Goal: Task Accomplishment & Management: Manage account settings

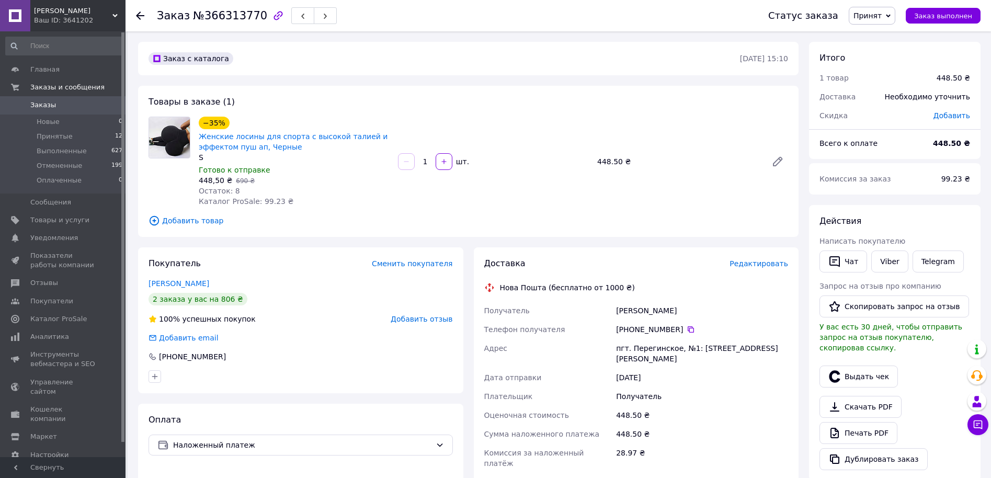
click at [48, 108] on span "Заказы" at bounding box center [43, 104] width 26 height 9
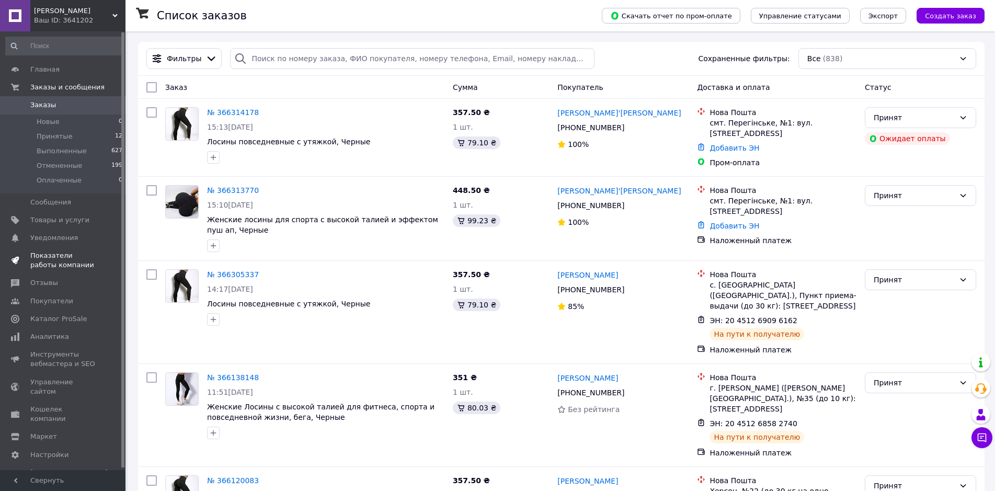
click at [81, 257] on span "Показатели работы компании" at bounding box center [63, 260] width 66 height 19
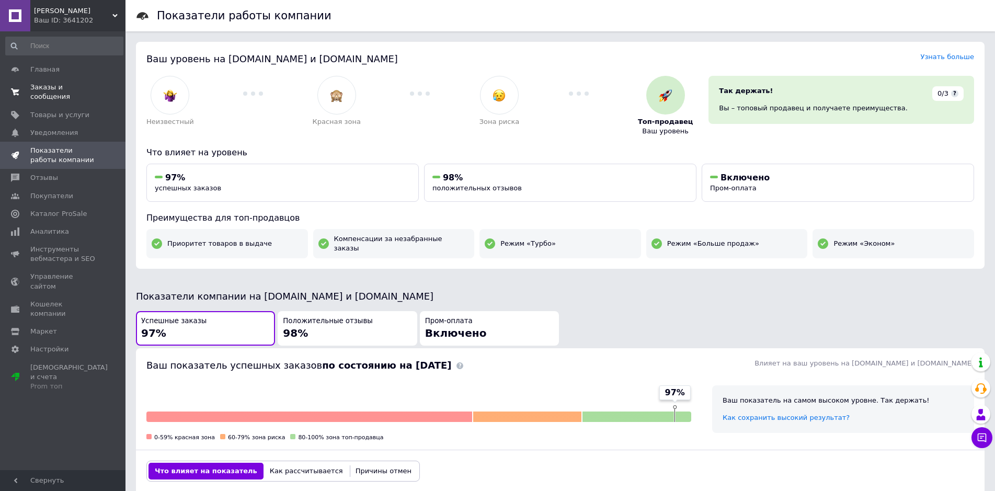
click at [92, 87] on span "Заказы и сообщения" at bounding box center [63, 92] width 66 height 19
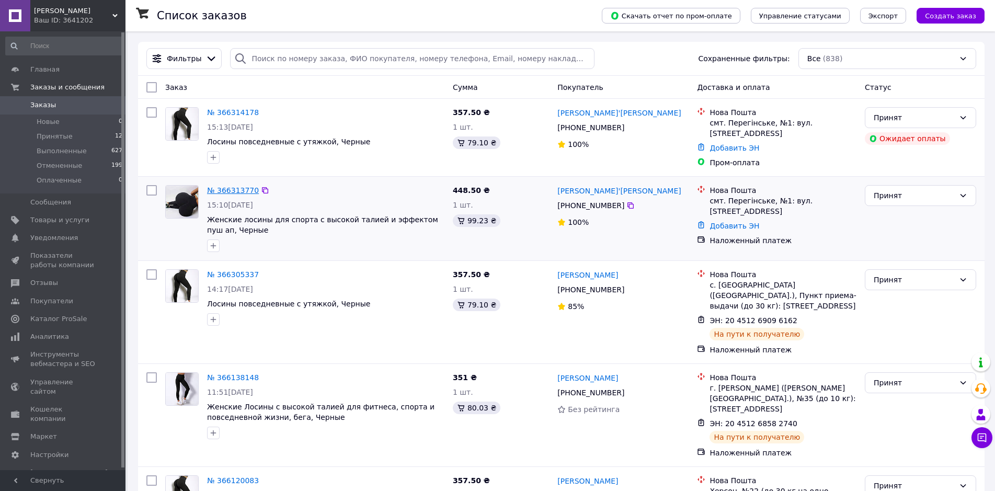
click at [243, 192] on link "№ 366313770" at bounding box center [233, 190] width 52 height 8
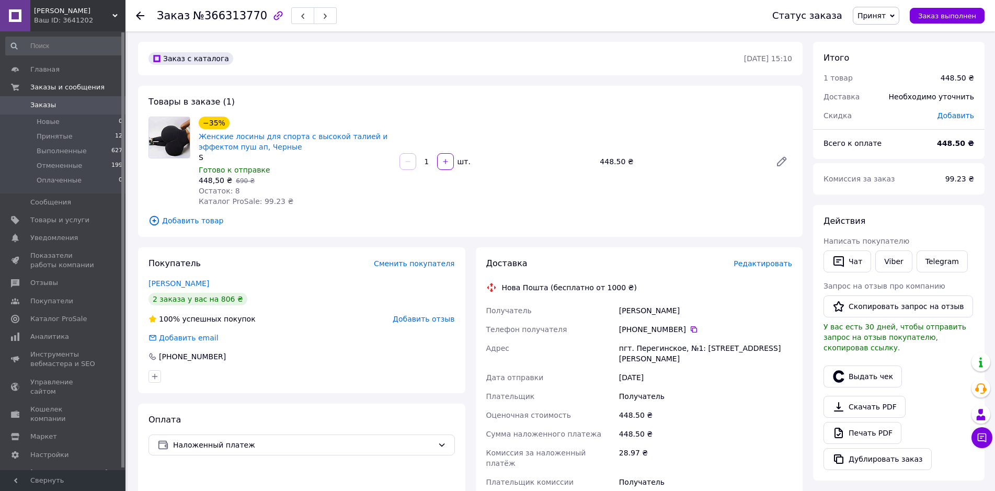
click at [152, 217] on icon at bounding box center [154, 220] width 9 height 9
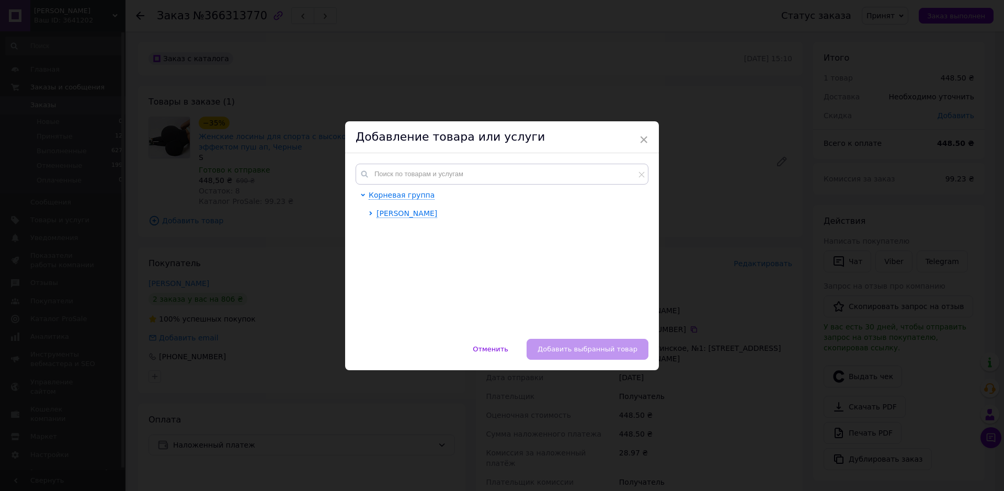
click at [369, 209] on div at bounding box center [373, 213] width 8 height 10
click at [369, 211] on icon at bounding box center [371, 213] width 4 height 4
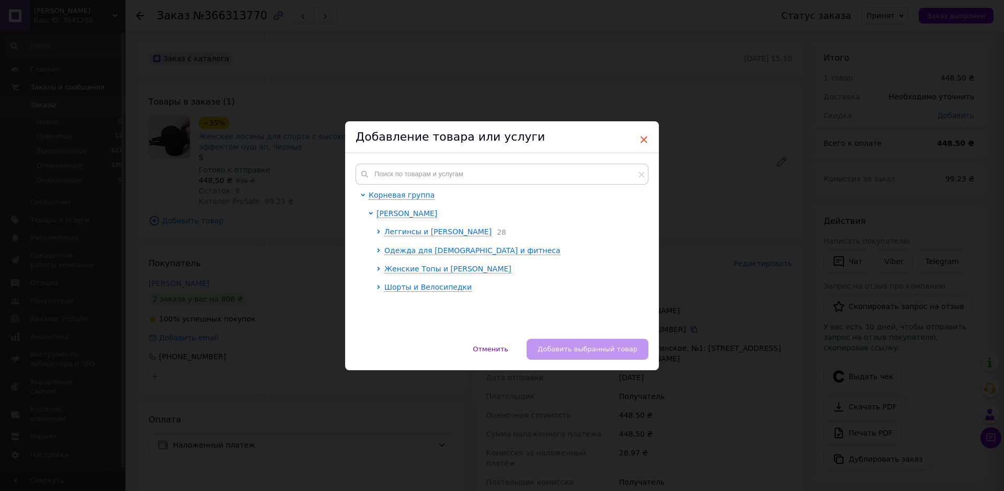
click at [643, 141] on span "×" at bounding box center [643, 140] width 9 height 18
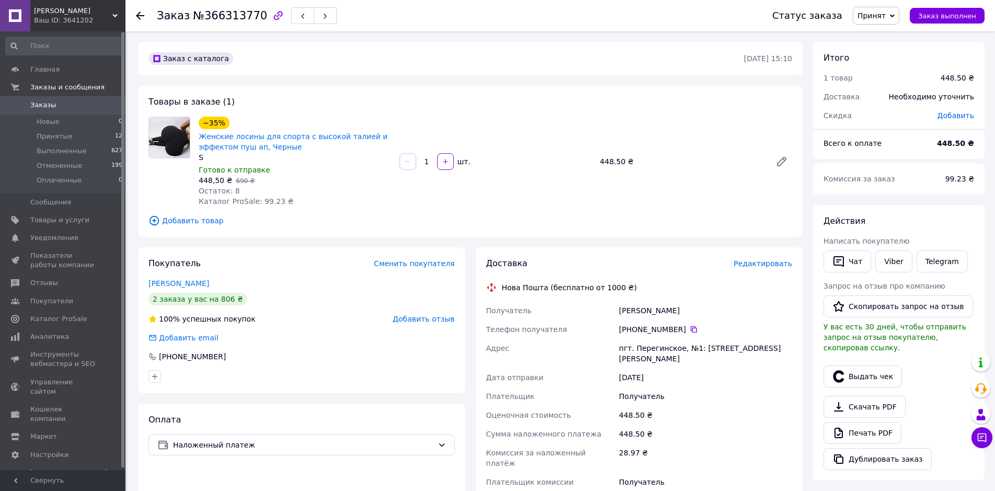
click at [78, 106] on span "Заказы" at bounding box center [63, 104] width 66 height 9
